Goal: Check status: Check status

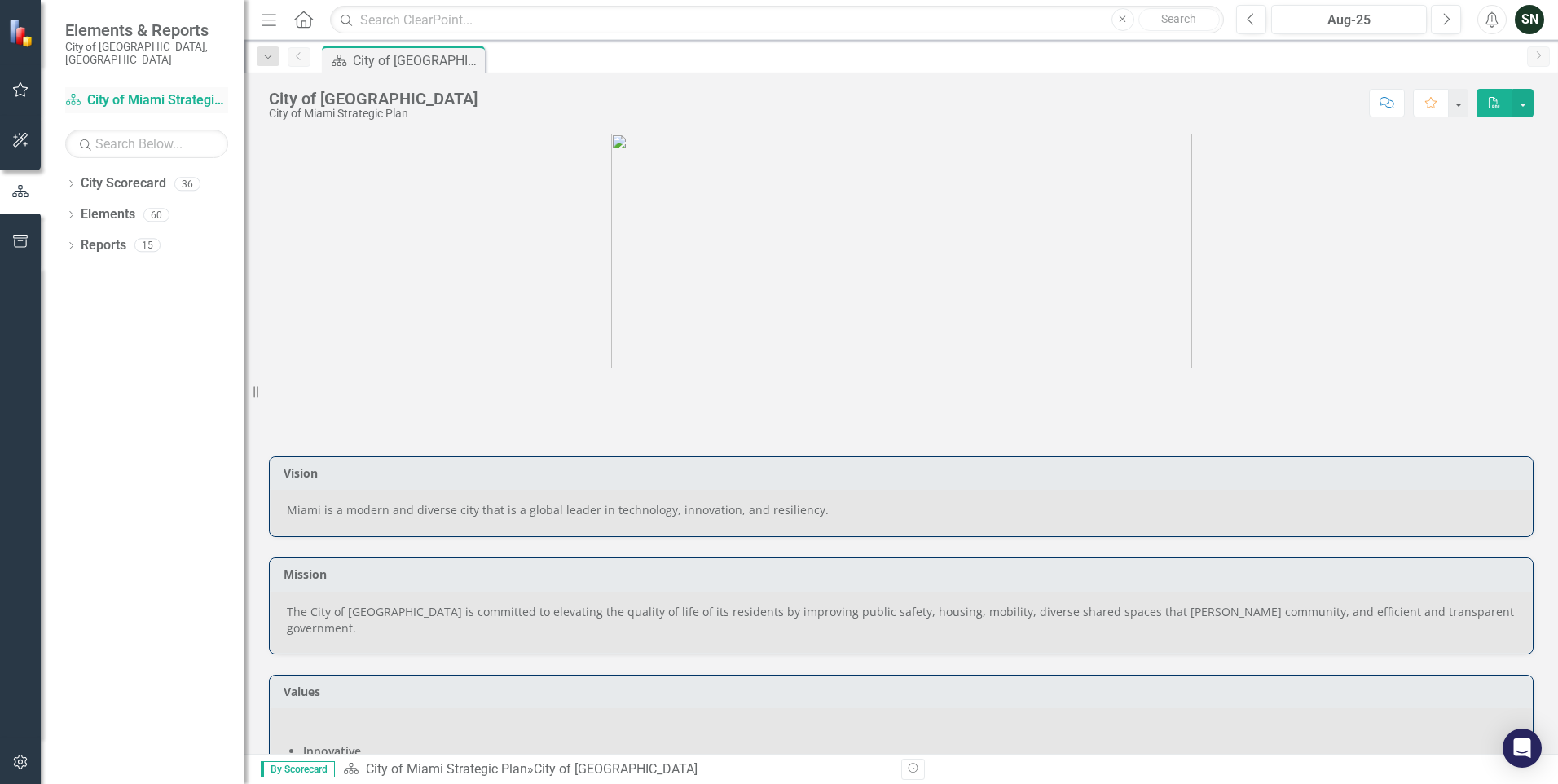
click at [72, 93] on icon "City Scorecard" at bounding box center [73, 99] width 16 height 13
click at [73, 181] on icon "Dropdown" at bounding box center [71, 185] width 11 height 9
click at [73, 178] on icon "Dropdown" at bounding box center [69, 183] width 9 height 11
click at [73, 181] on icon "Dropdown" at bounding box center [71, 185] width 11 height 9
click at [80, 240] on icon at bounding box center [80, 245] width 4 height 8
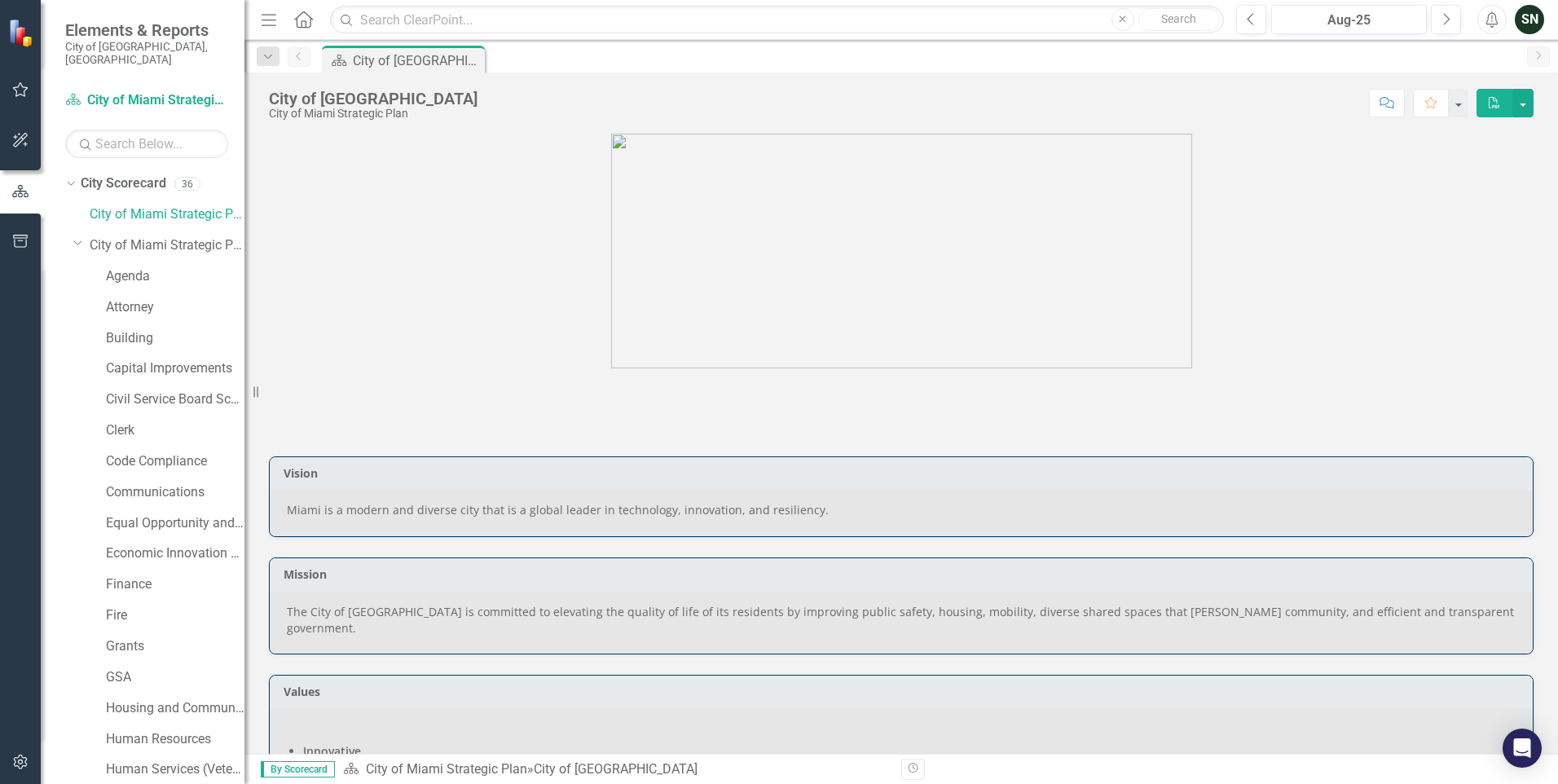
click at [186, 494] on div "Communications" at bounding box center [167, 494] width 155 height 31
click at [186, 514] on link "Equal Opportunity and Diversity Programs" at bounding box center [175, 523] width 138 height 19
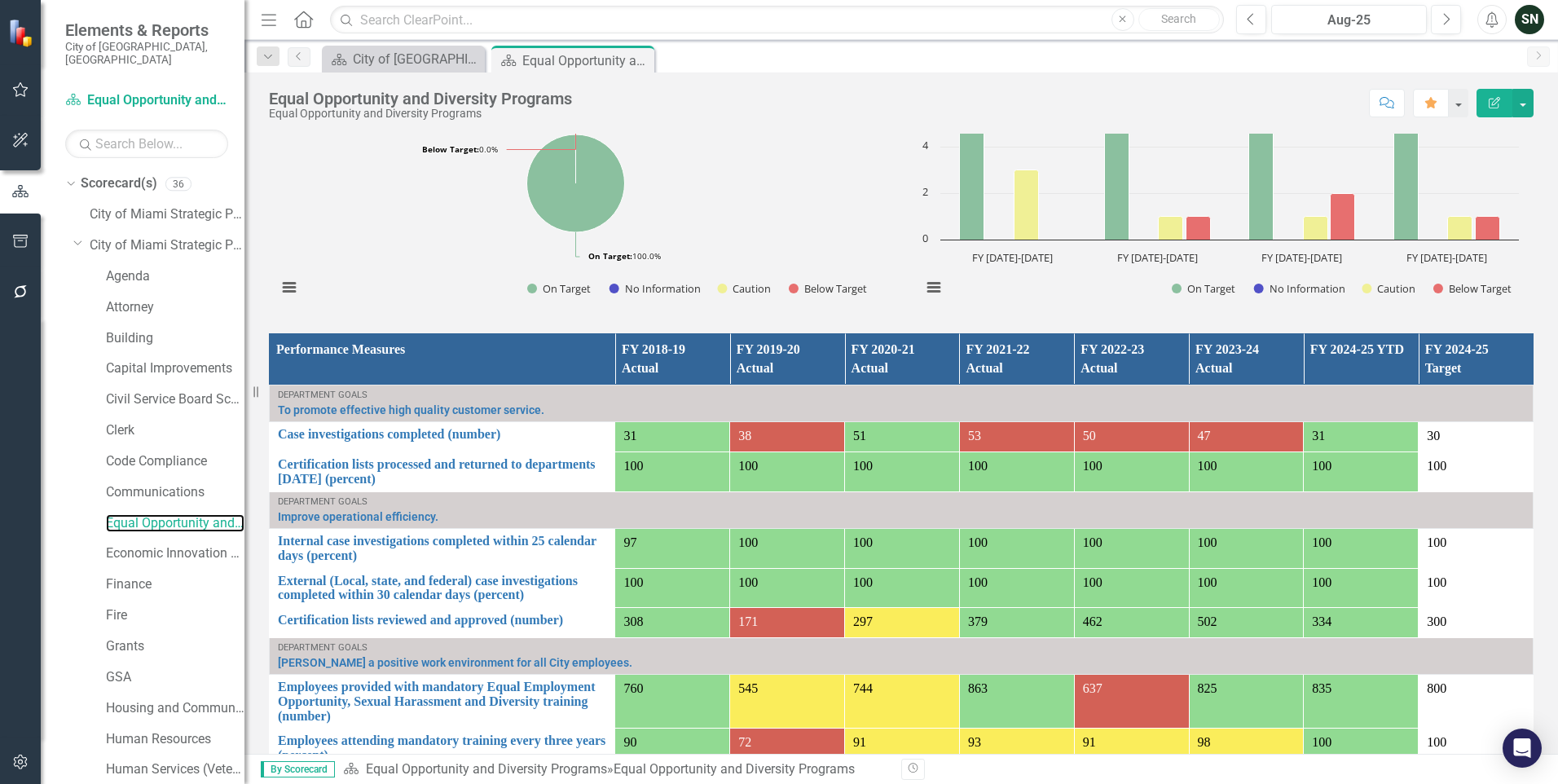
scroll to position [1013, 0]
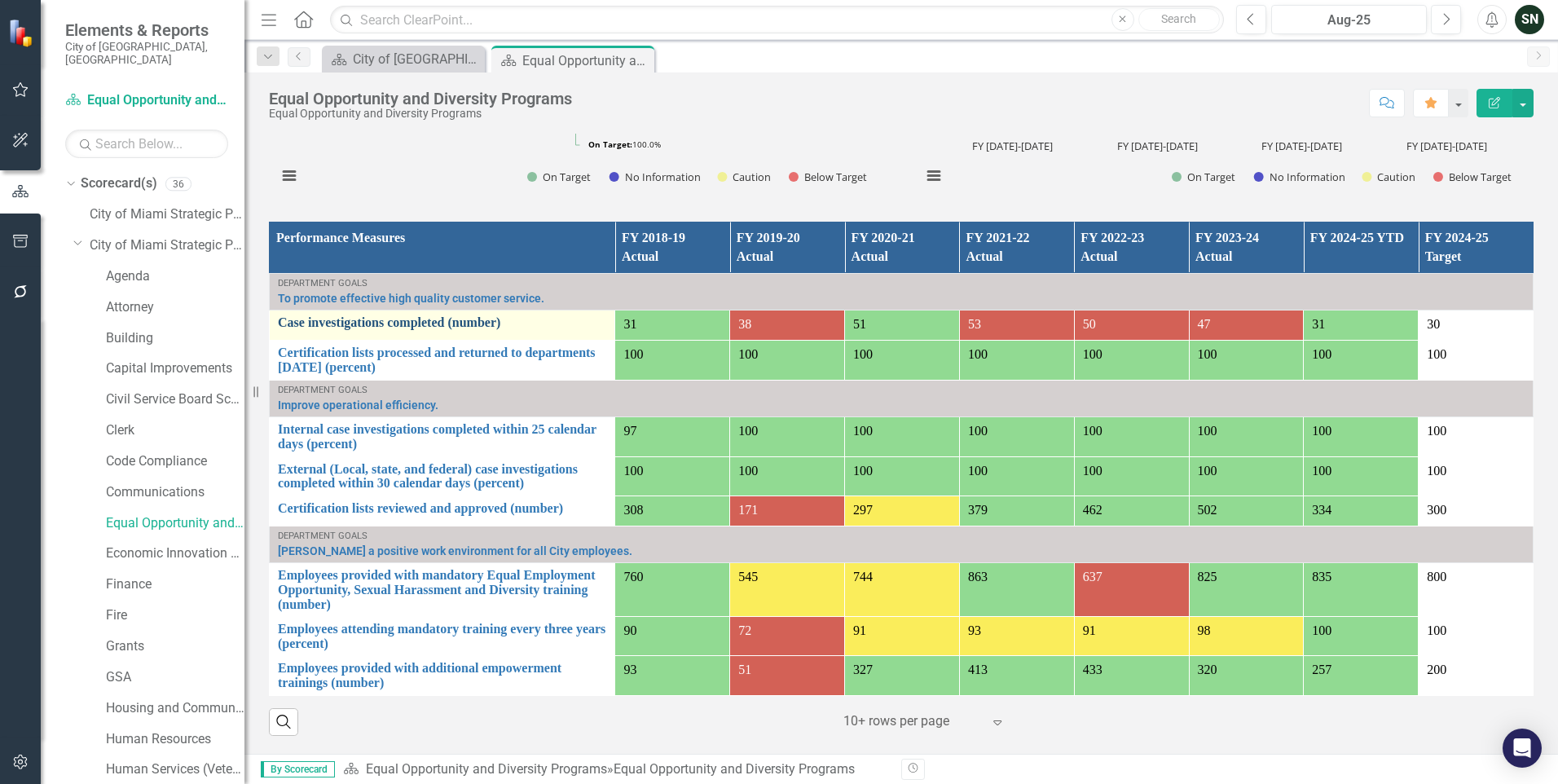
click at [461, 315] on link "Case investigations completed (number)" at bounding box center [442, 322] width 328 height 14
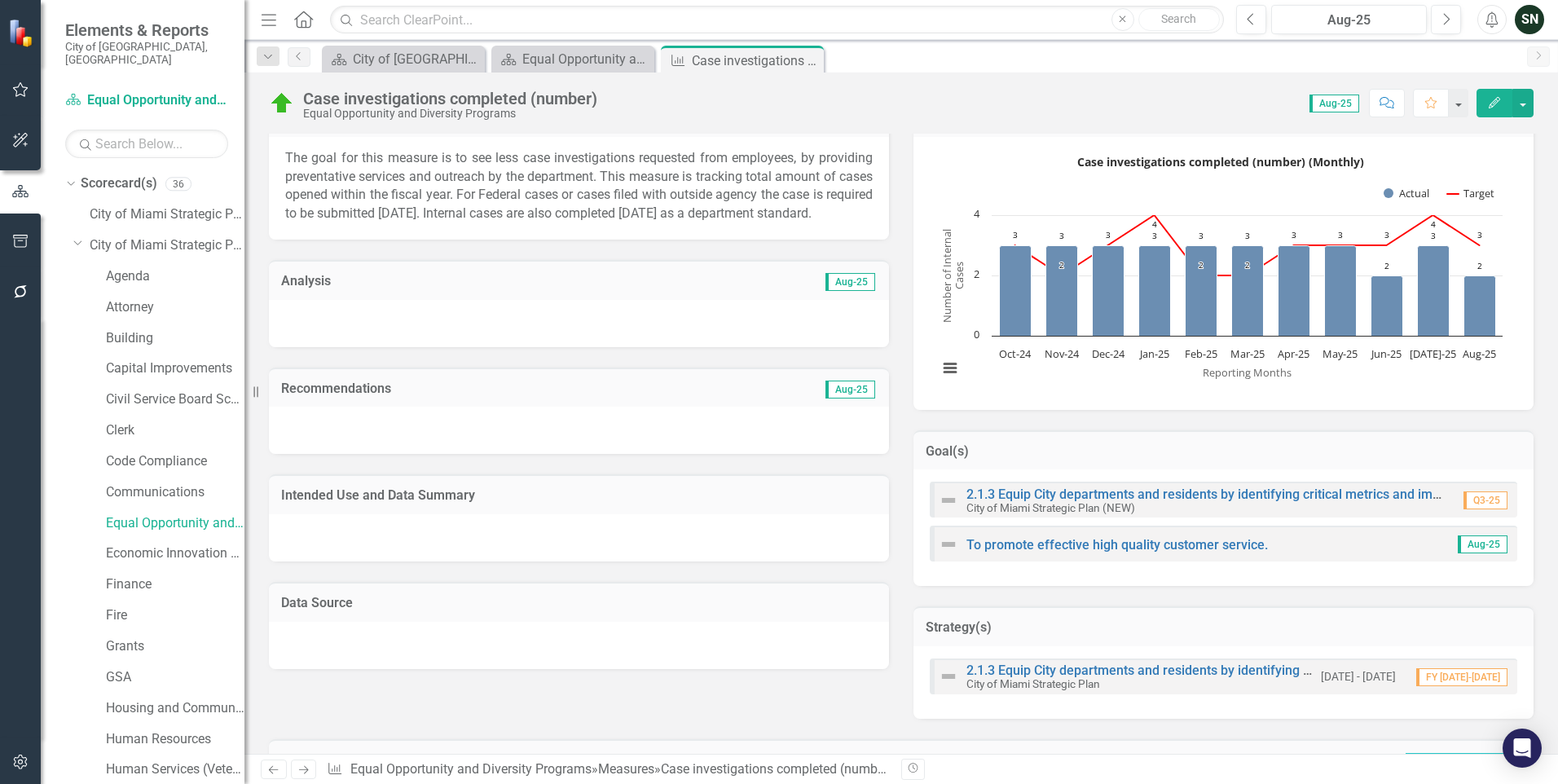
scroll to position [984, 0]
